Goal: Task Accomplishment & Management: Complete application form

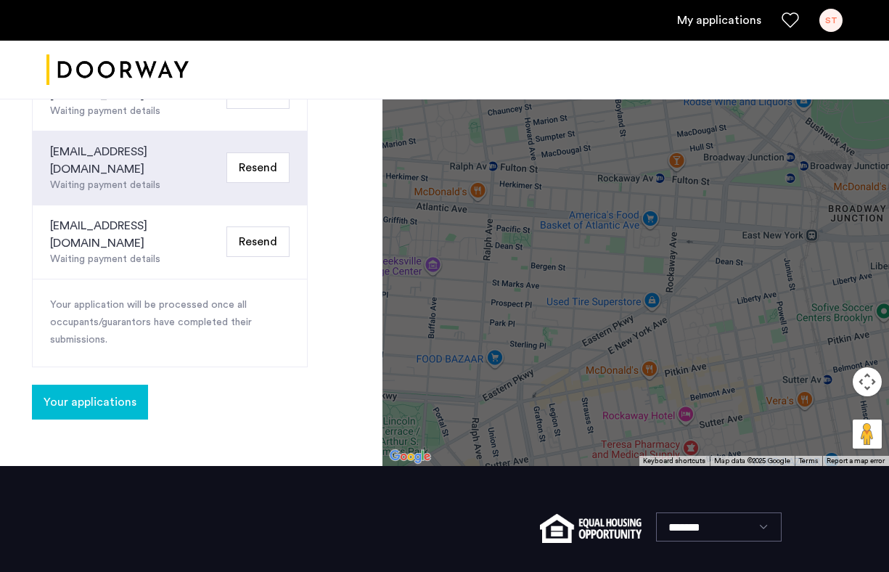
click at [129, 393] on span "Your applications" at bounding box center [90, 401] width 93 height 17
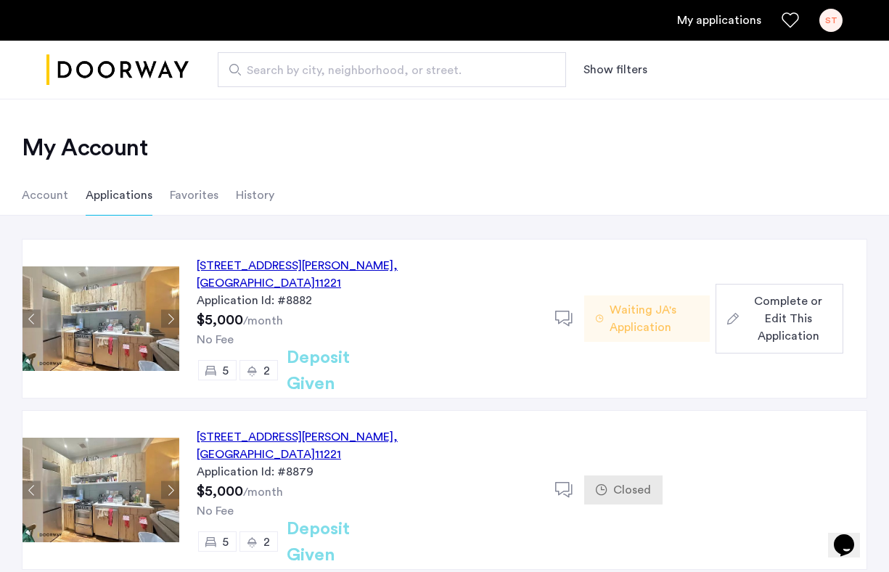
click at [396, 431] on span ", [GEOGRAPHIC_DATA]" at bounding box center [297, 445] width 201 height 29
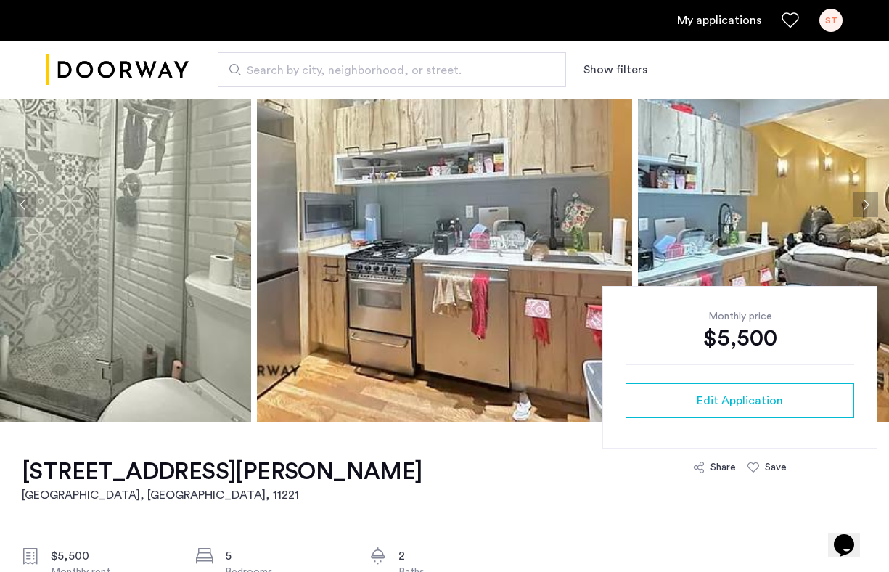
scroll to position [118, 0]
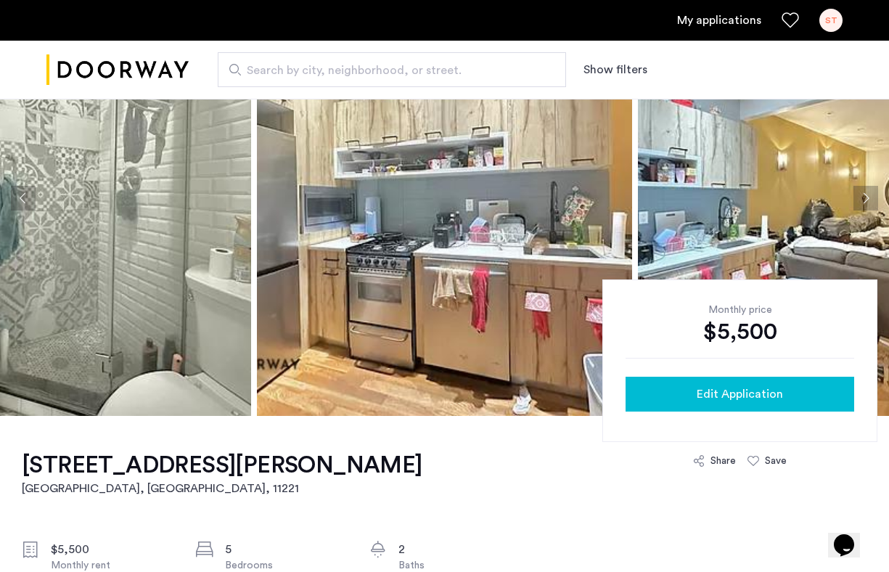
click at [702, 397] on span "Edit Application" at bounding box center [740, 393] width 86 height 17
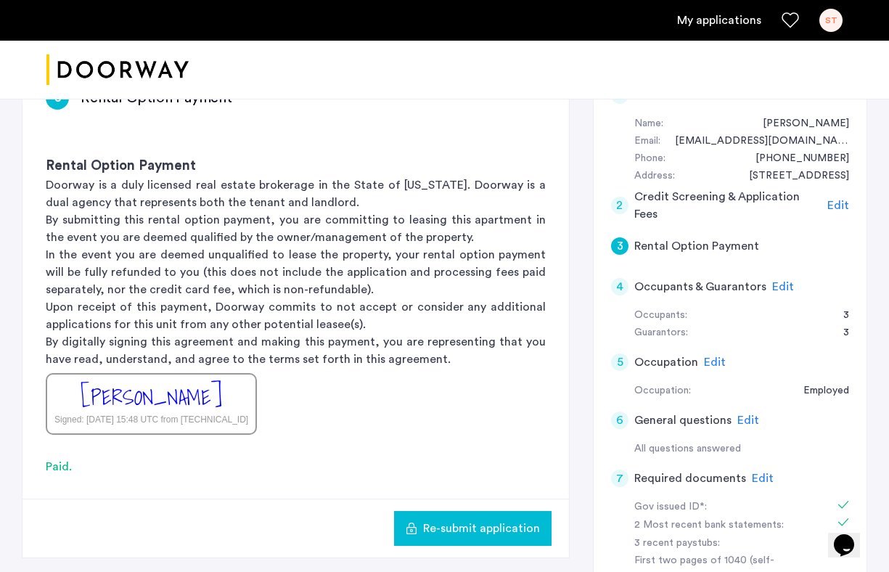
scroll to position [247, 0]
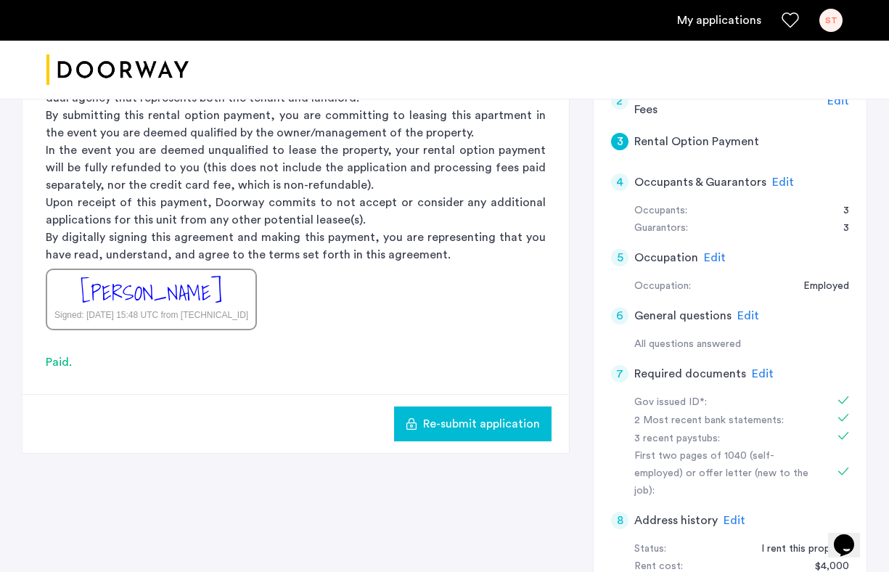
click at [760, 371] on span "Edit" at bounding box center [763, 374] width 22 height 12
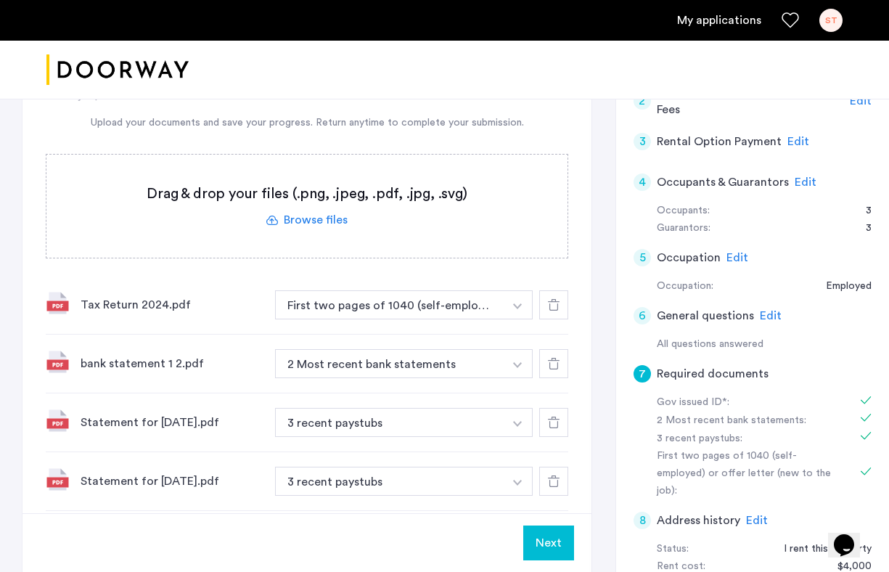
click at [118, 419] on div "Statement for [DATE].pdf" at bounding box center [172, 422] width 183 height 17
click at [119, 416] on div "Statement for [DATE].pdf" at bounding box center [172, 422] width 183 height 17
click at [120, 417] on div "Statement for [DATE].pdf" at bounding box center [172, 422] width 183 height 17
click at [139, 422] on div "Statement for [DATE].pdf" at bounding box center [172, 422] width 183 height 17
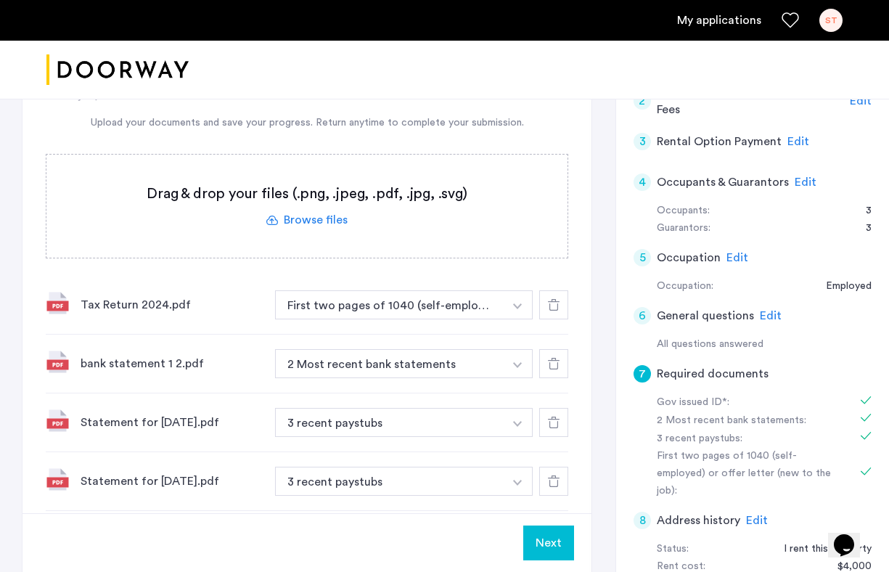
click at [107, 291] on div "Tax Return 2024.pdf First two pages of 1040 (self-employed) or offer letter (ne…" at bounding box center [307, 305] width 522 height 59
click at [105, 305] on div "Tax Return 2024.pdf" at bounding box center [172, 304] width 183 height 17
click at [150, 300] on div "Tax Return 2024.pdf" at bounding box center [172, 304] width 183 height 17
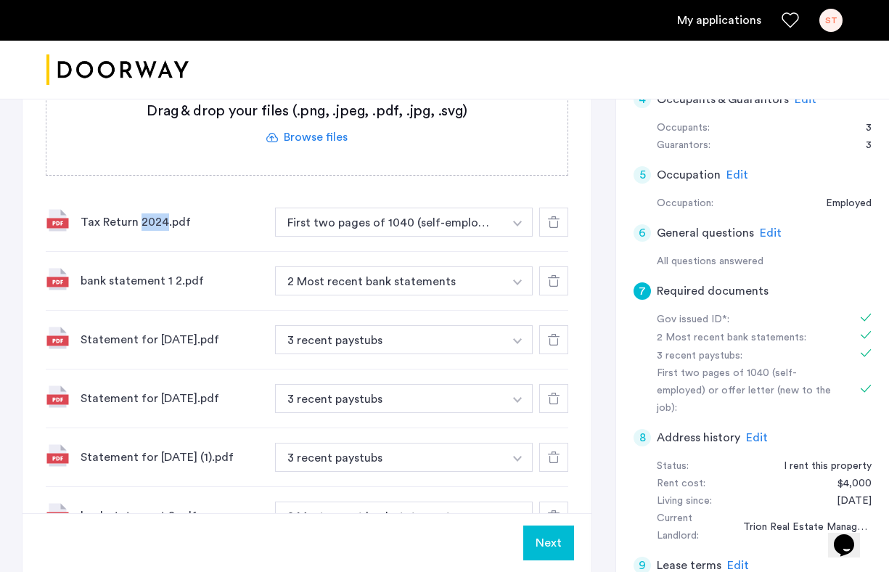
scroll to position [546, 0]
